Goal: Obtain resource: Obtain resource

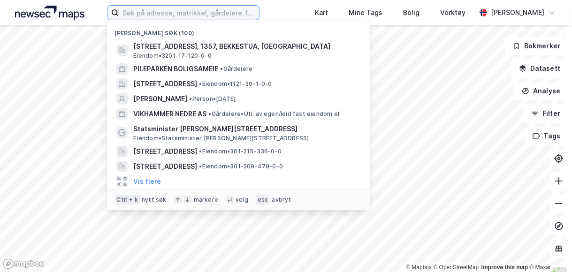
click at [217, 10] on input at bounding box center [189, 13] width 140 height 14
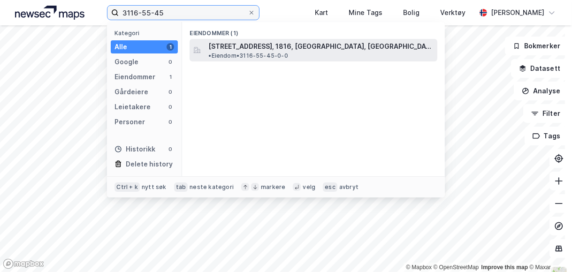
type input "3116-55-45"
click at [331, 53] on div "[STREET_ADDRESS], 1816, [GEOGRAPHIC_DATA], [GEOGRAPHIC_DATA] • Eiendom • 3116-5…" at bounding box center [314, 50] width 248 height 23
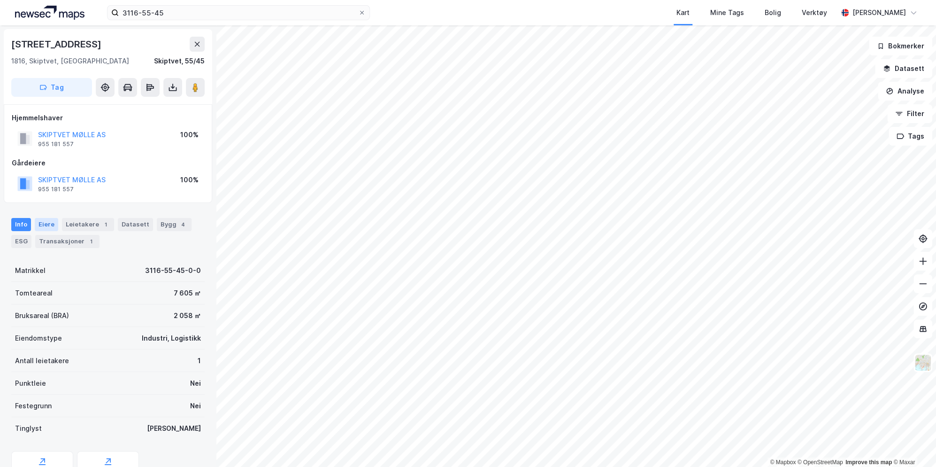
click at [53, 225] on div "Eiere" at bounding box center [46, 224] width 23 height 13
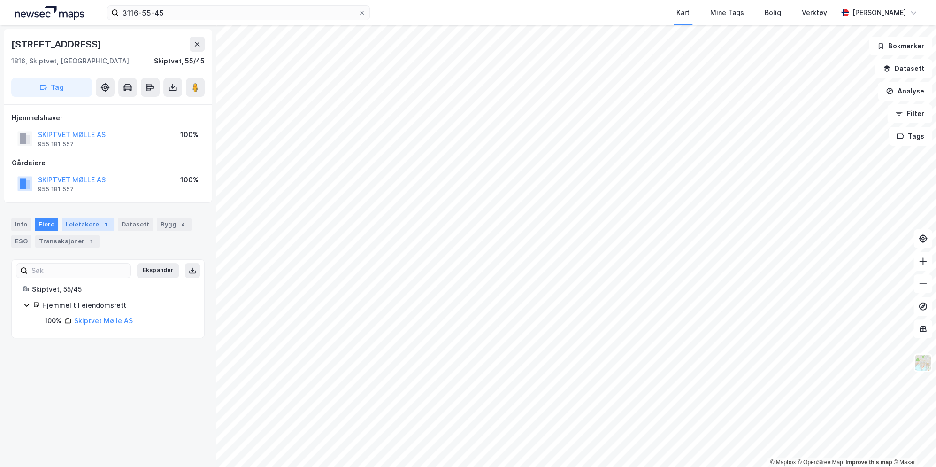
click at [82, 230] on div "Leietakere 1" at bounding box center [88, 224] width 52 height 13
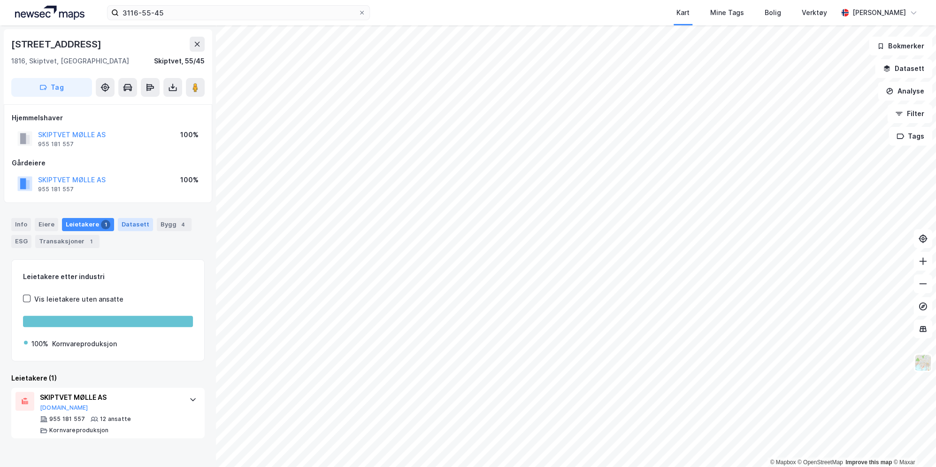
click at [141, 230] on div "Datasett" at bounding box center [135, 224] width 35 height 13
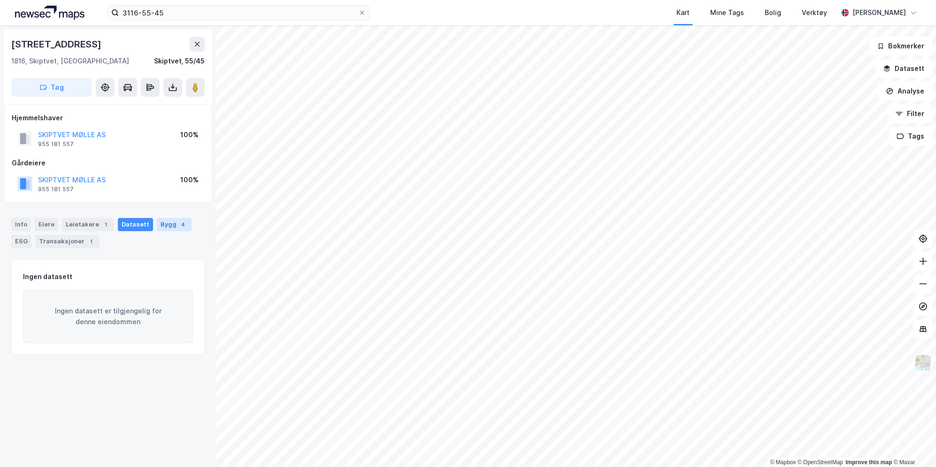
click at [169, 224] on div "Bygg 4" at bounding box center [174, 224] width 35 height 13
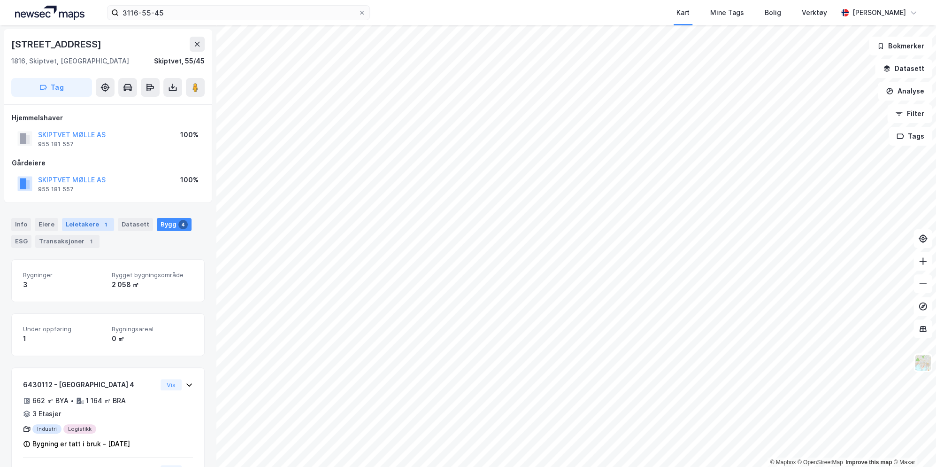
click at [81, 228] on div "Leietakere 1" at bounding box center [88, 224] width 52 height 13
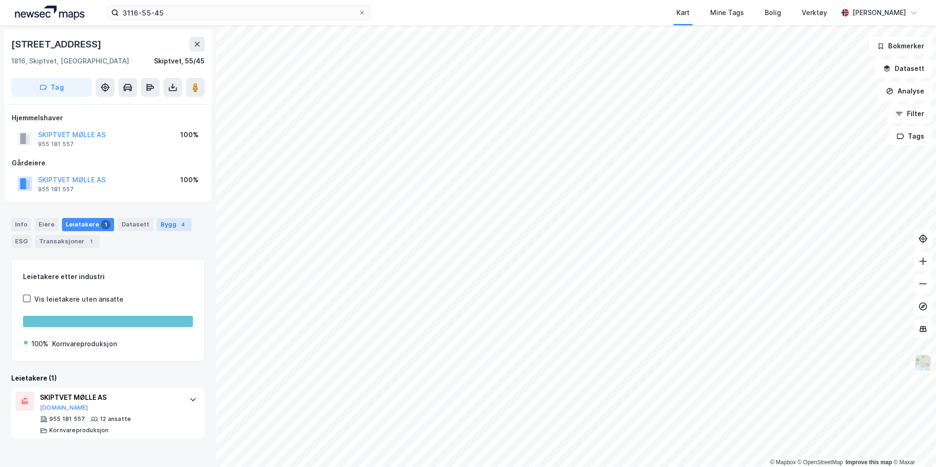
click at [160, 223] on div "Bygg 4" at bounding box center [174, 224] width 35 height 13
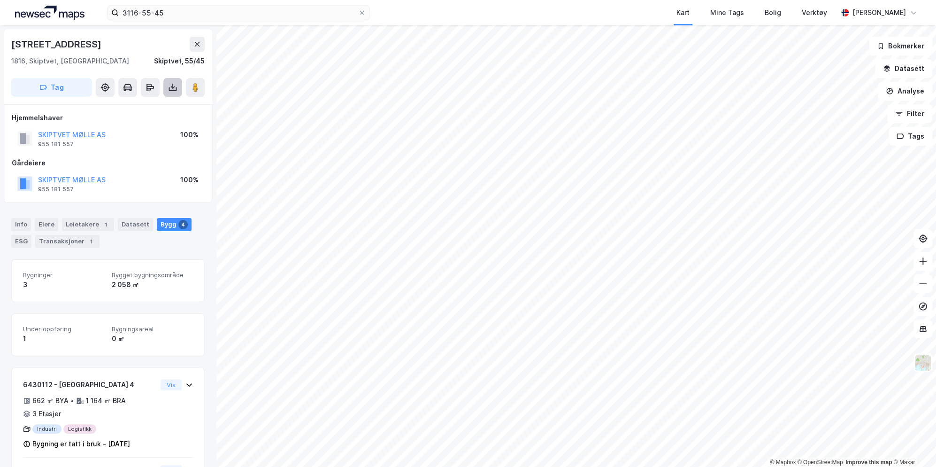
click at [169, 82] on button at bounding box center [172, 87] width 19 height 19
click at [154, 109] on div "Last ned grunnbok" at bounding box center [126, 106] width 54 height 8
